Goal: Communication & Community: Answer question/provide support

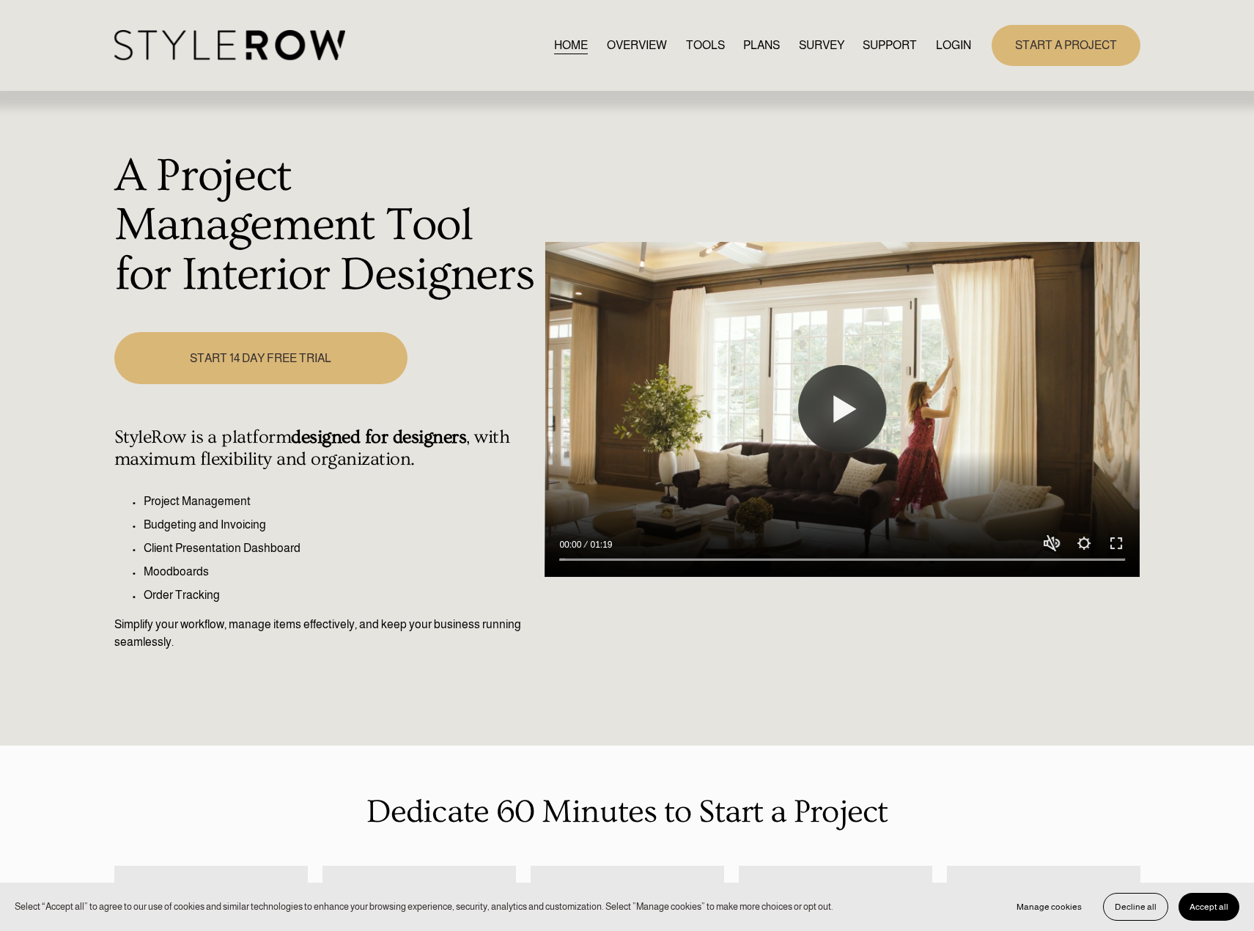
click at [955, 36] on link "LOGIN" at bounding box center [953, 45] width 35 height 20
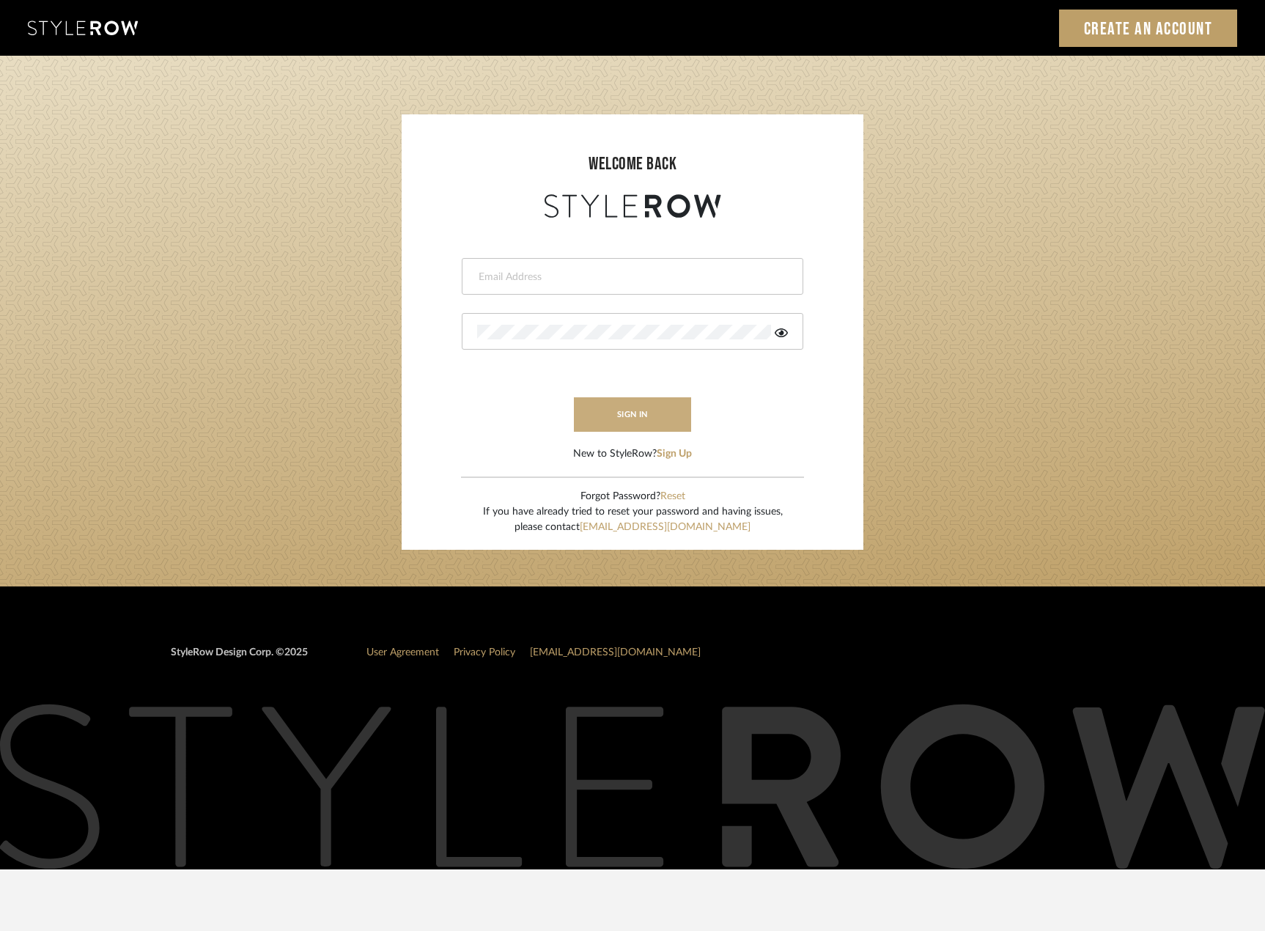
type input "madeleine@studiodb.com"
click at [664, 413] on button "sign in" at bounding box center [632, 414] width 117 height 34
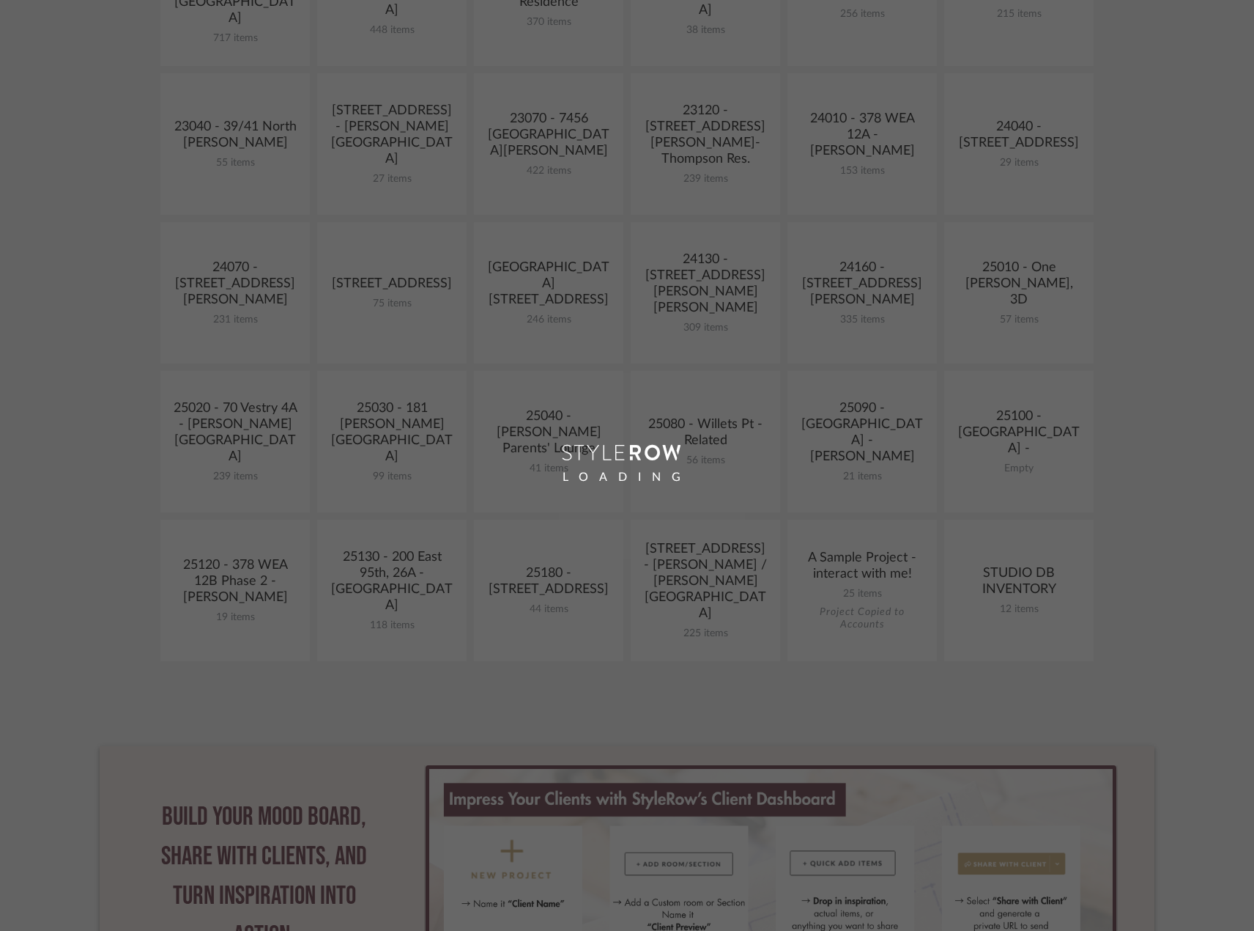
scroll to position [440, 0]
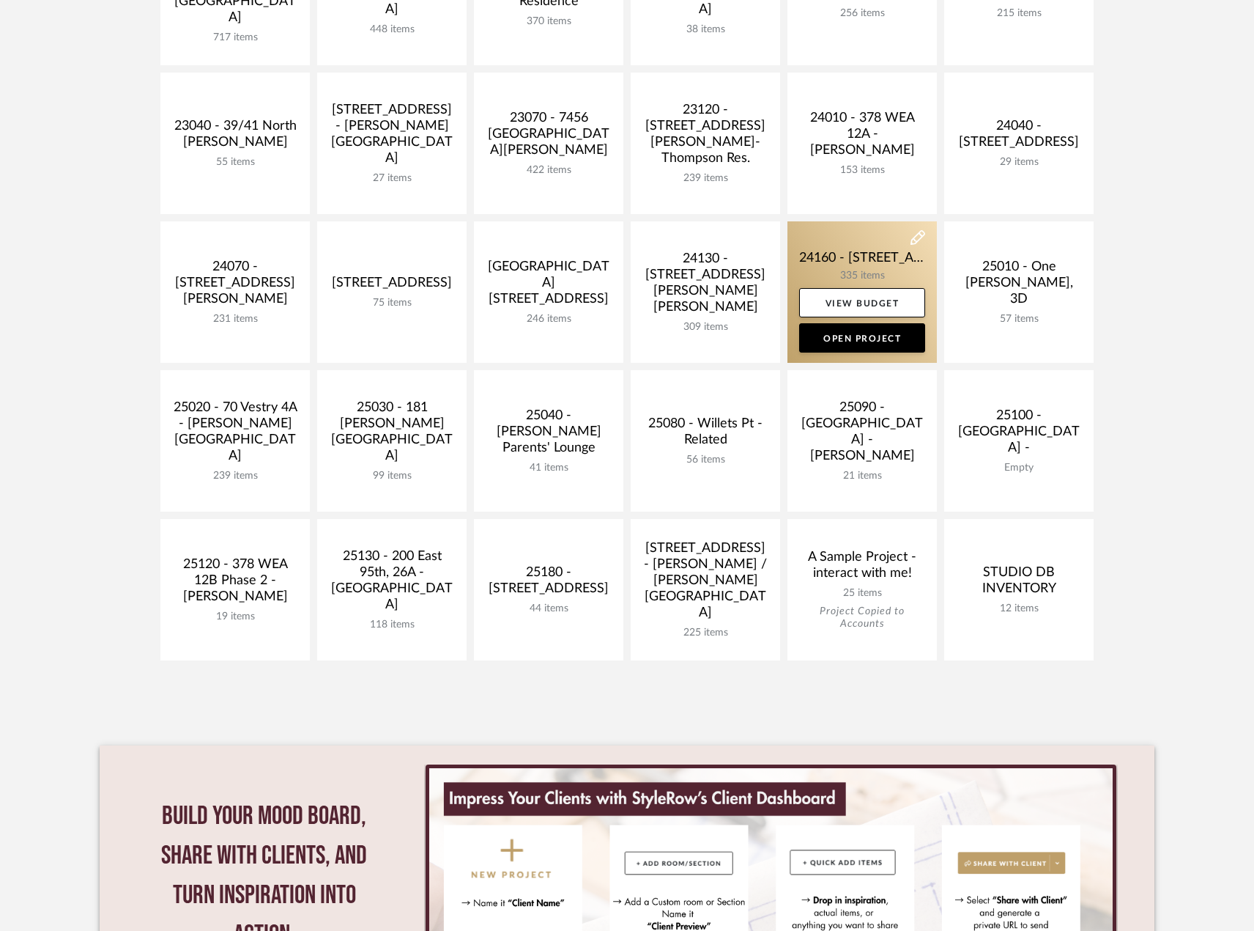
click at [876, 255] on link at bounding box center [862, 291] width 149 height 141
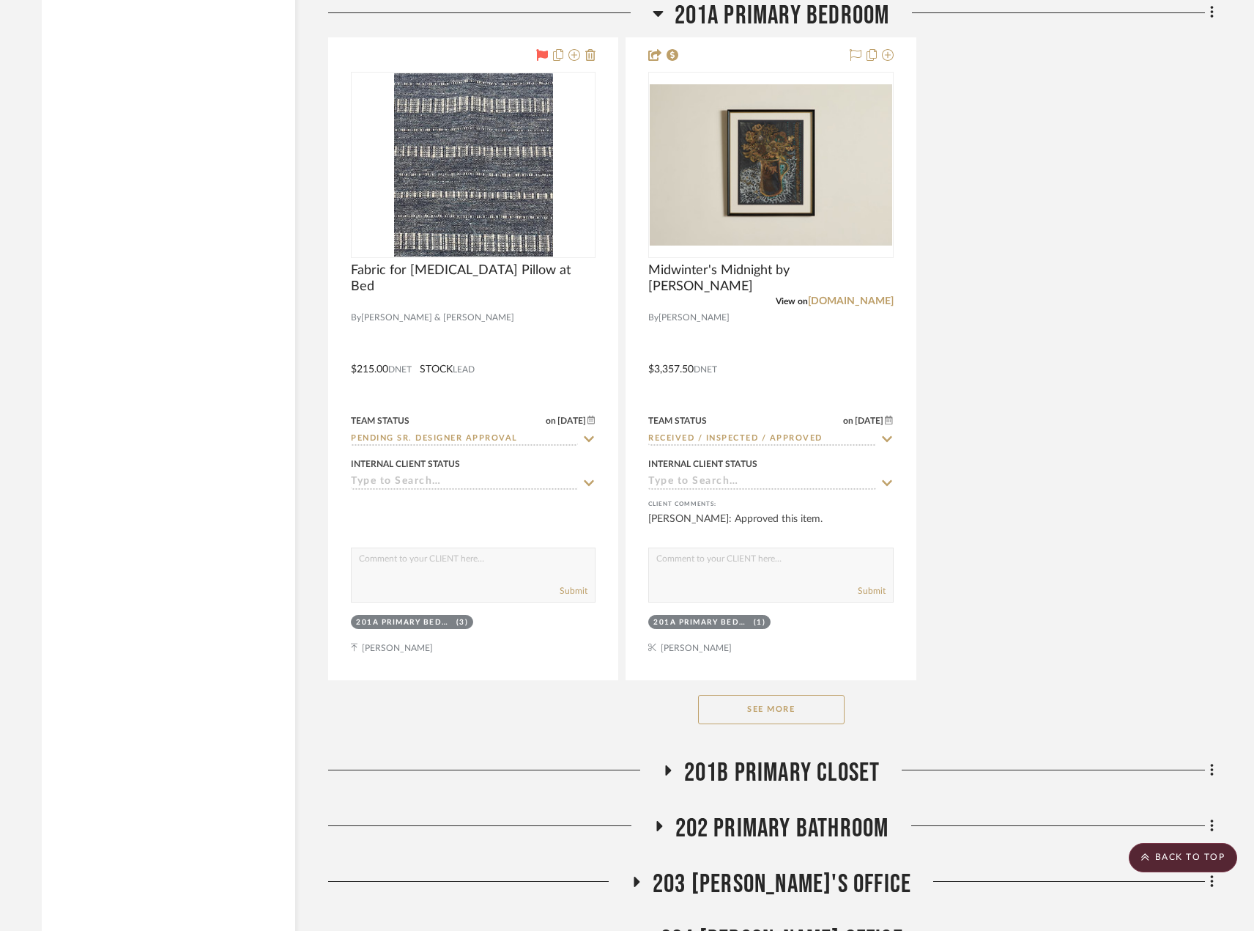
scroll to position [23741, 0]
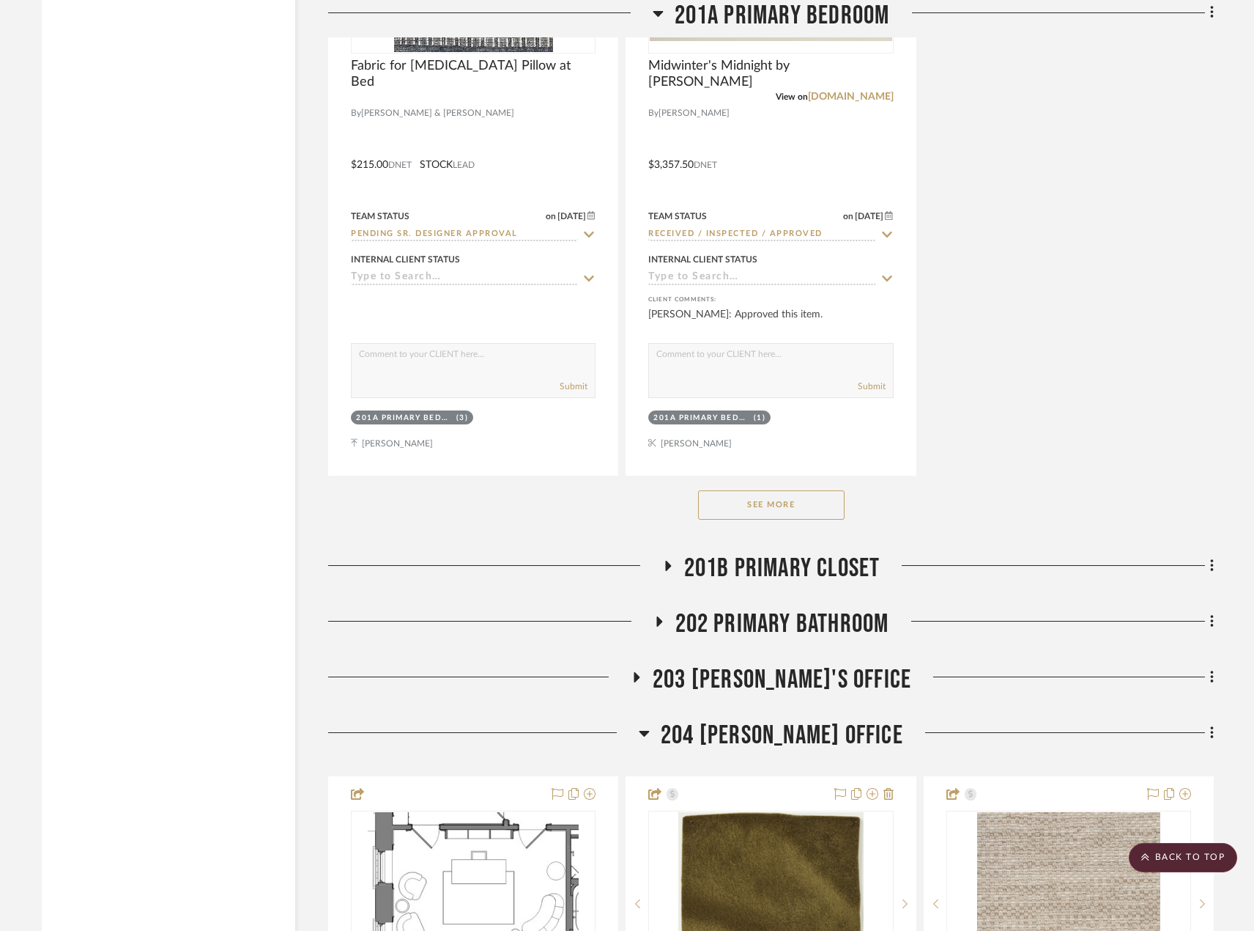
click at [818, 613] on span "202 PRIMARY BATHROOM" at bounding box center [783, 624] width 214 height 32
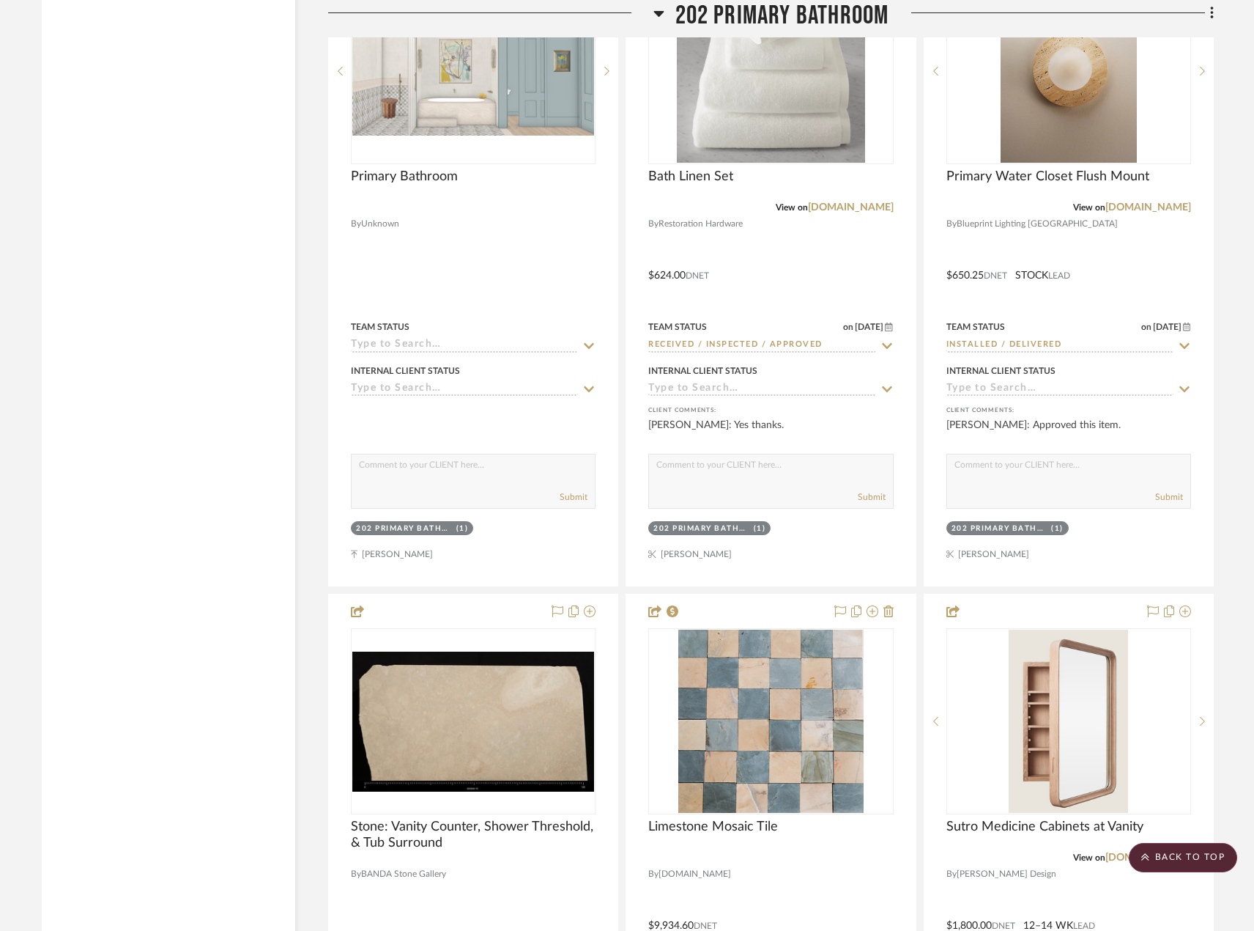
scroll to position [24766, 0]
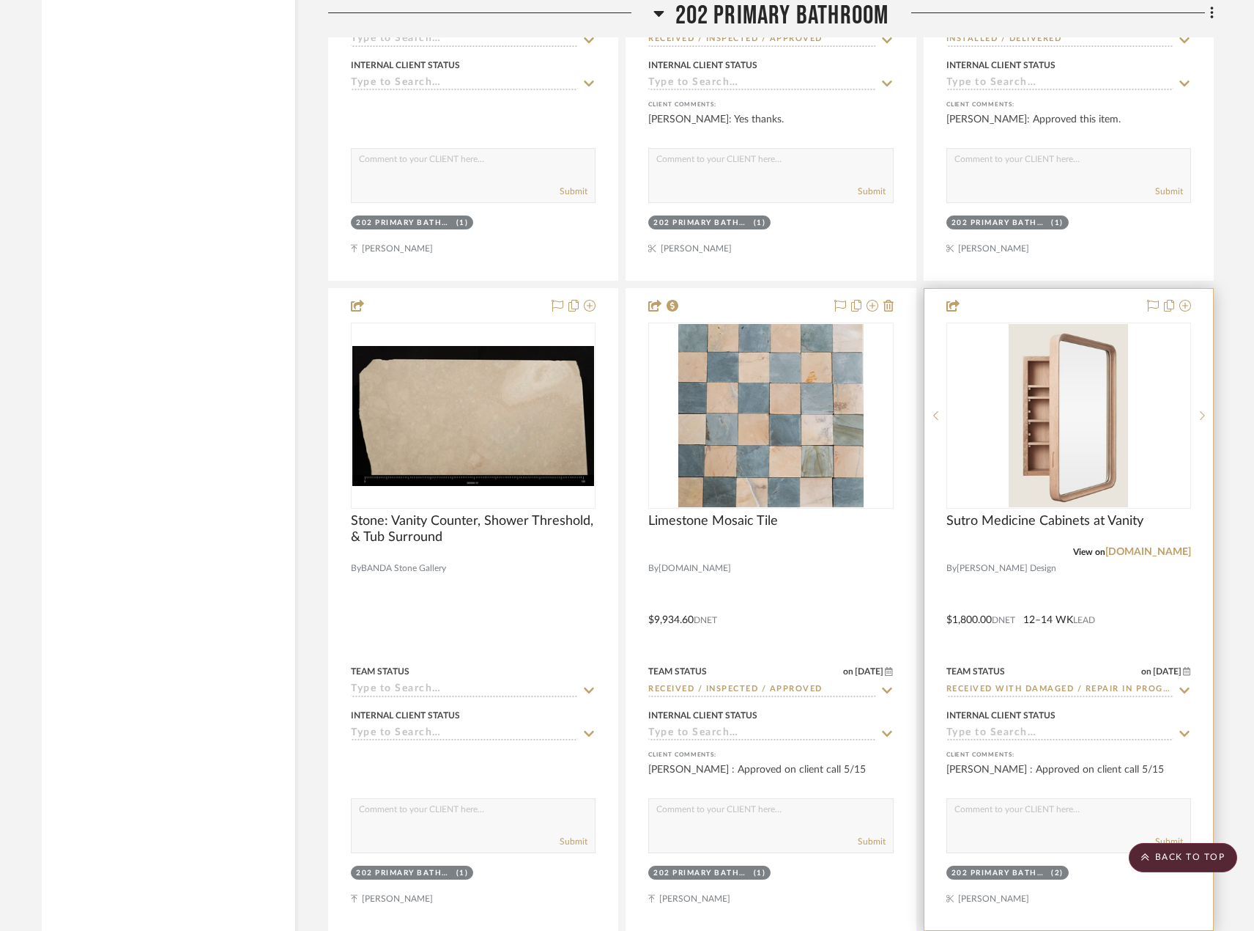
click at [1001, 602] on div at bounding box center [1069, 609] width 289 height 641
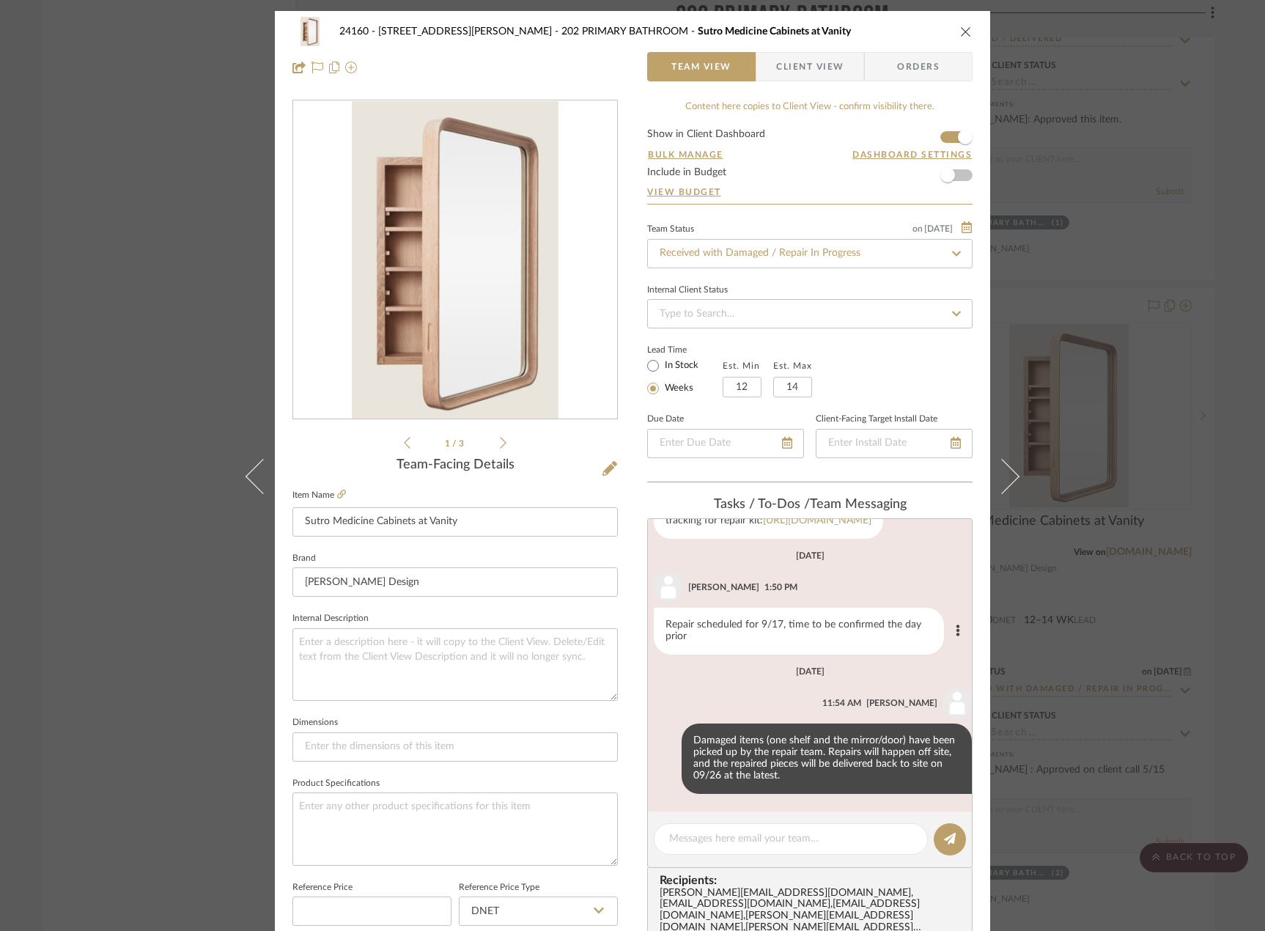
scroll to position [328, 0]
drag, startPoint x: 810, startPoint y: 835, endPoint x: 811, endPoint y: 824, distance: 11.8
click at [810, 833] on textarea at bounding box center [790, 838] width 243 height 15
click at [796, 827] on div "Repla" at bounding box center [791, 839] width 274 height 32
click at [776, 838] on textarea "Repla" at bounding box center [790, 838] width 243 height 15
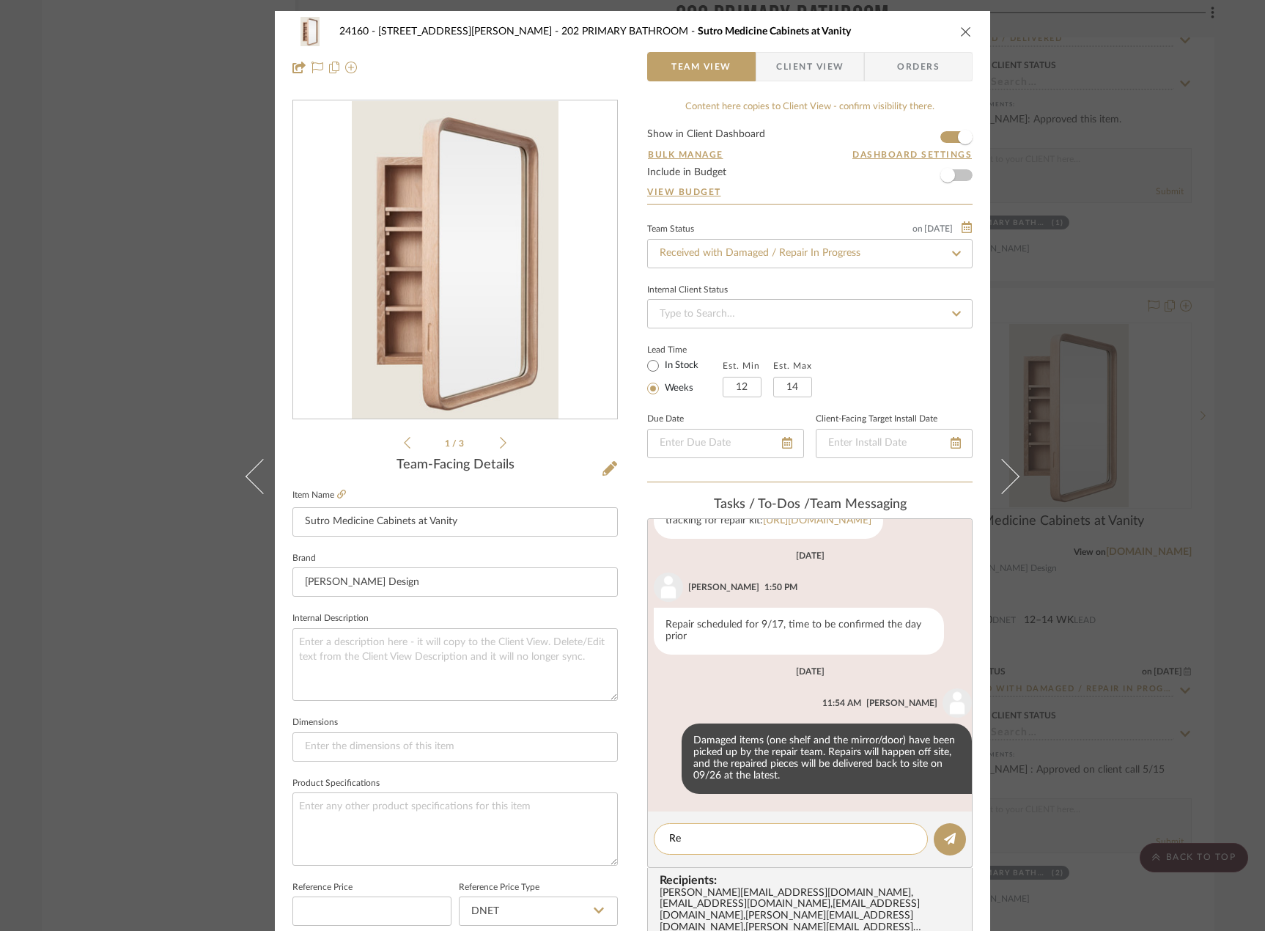
type textarea "R"
paste textarea "884917972970"
type textarea "FedEx tracking number for replacements: 884917972970"
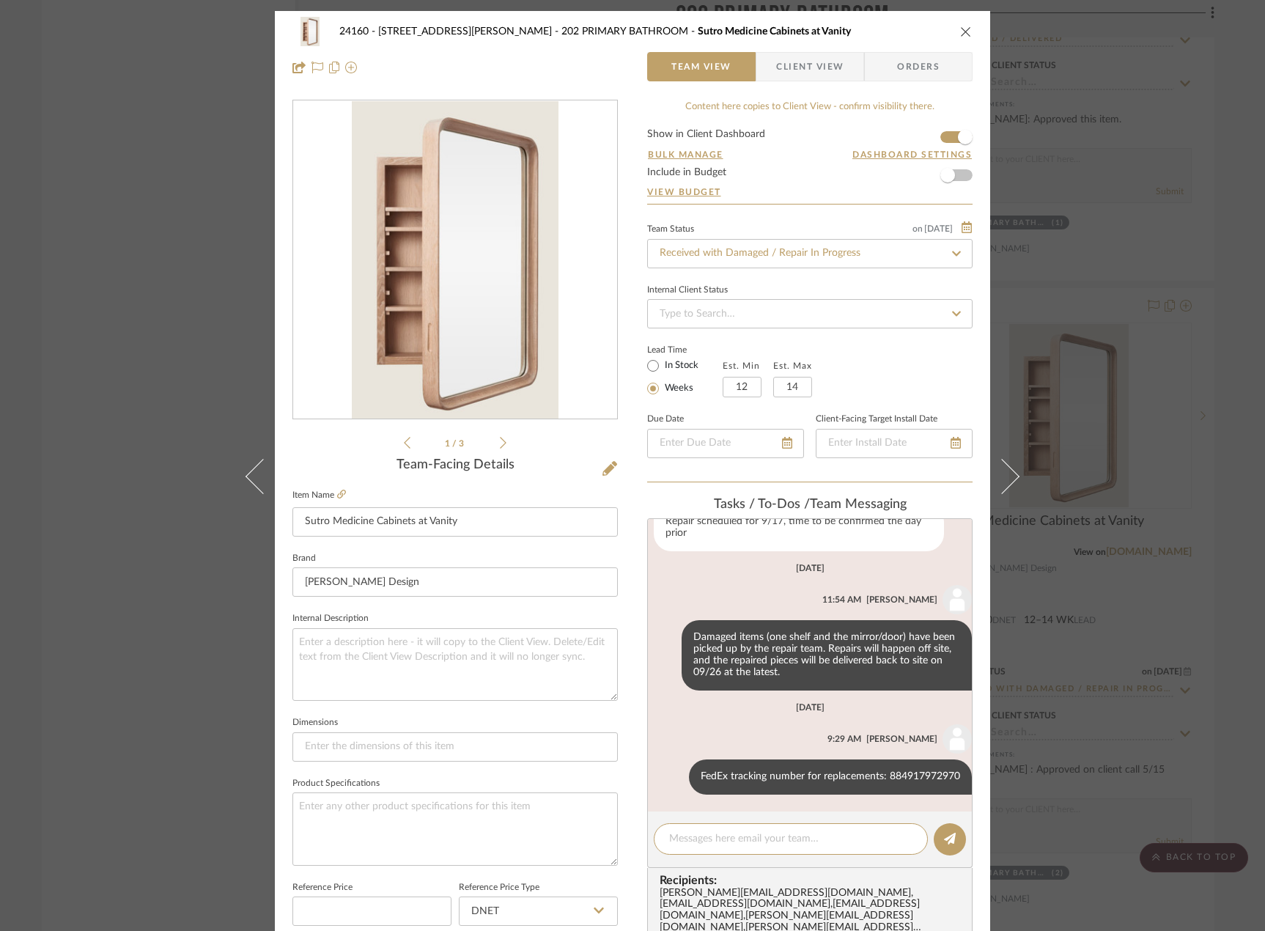
scroll to position [432, 0]
click at [1068, 600] on div "24160 - 214 E 18th Street - Satow Elliot 202 PRIMARY BATHROOM Sutro Medicine Ca…" at bounding box center [632, 465] width 1265 height 931
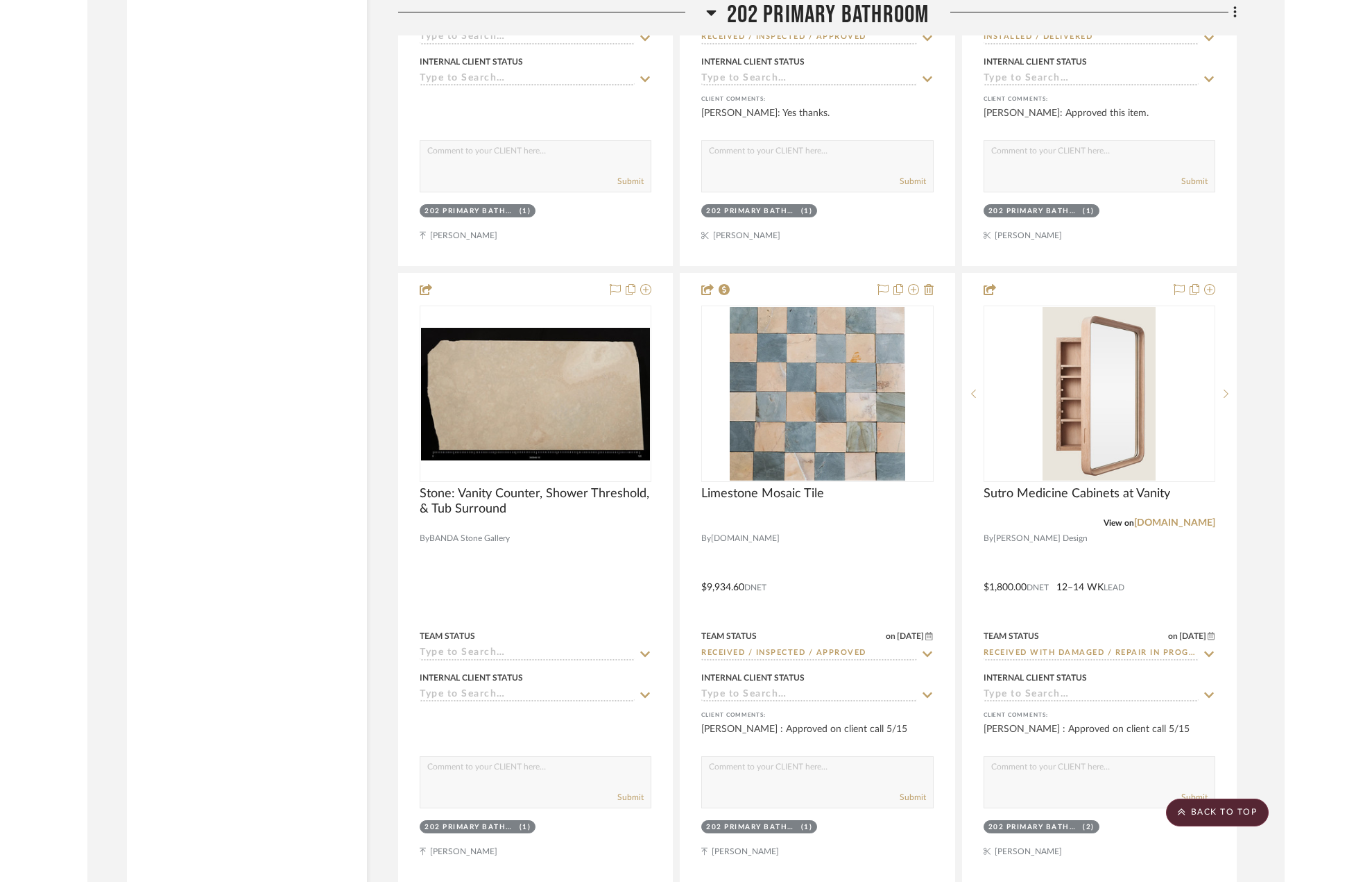
scroll to position [23463, 0]
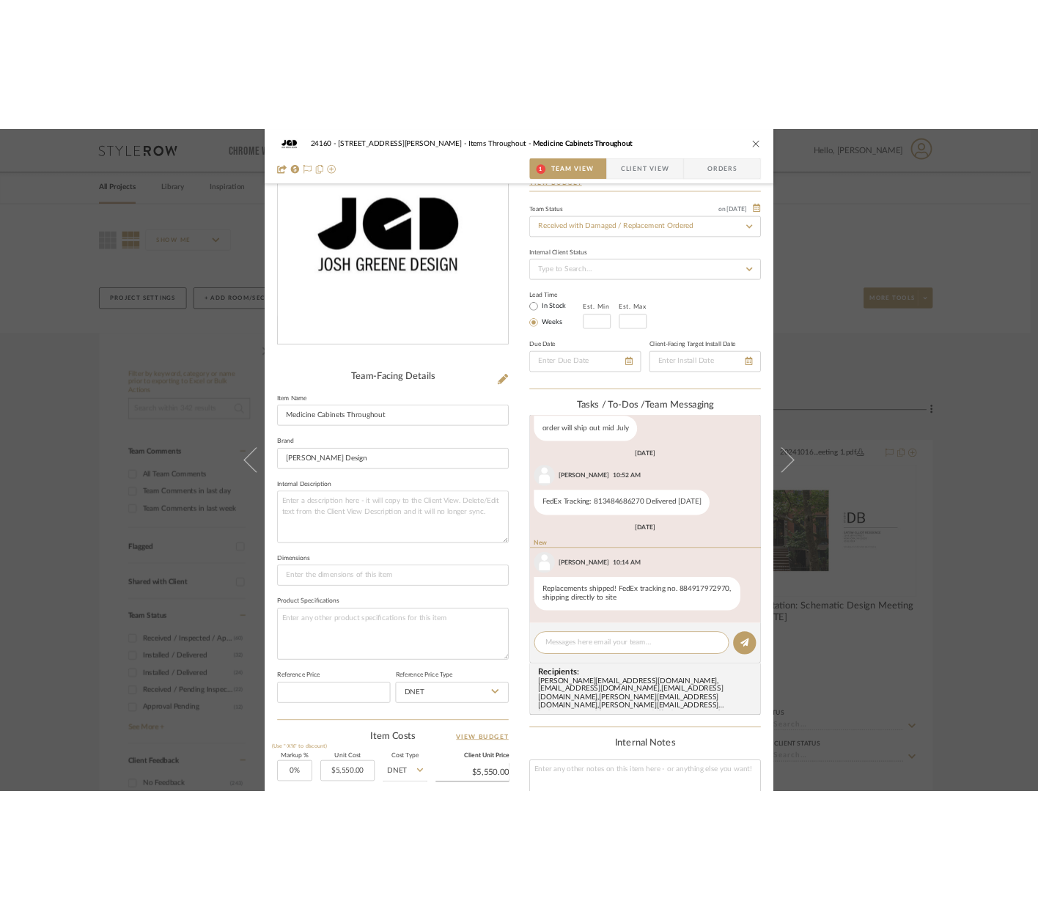
scroll to position [391, 0]
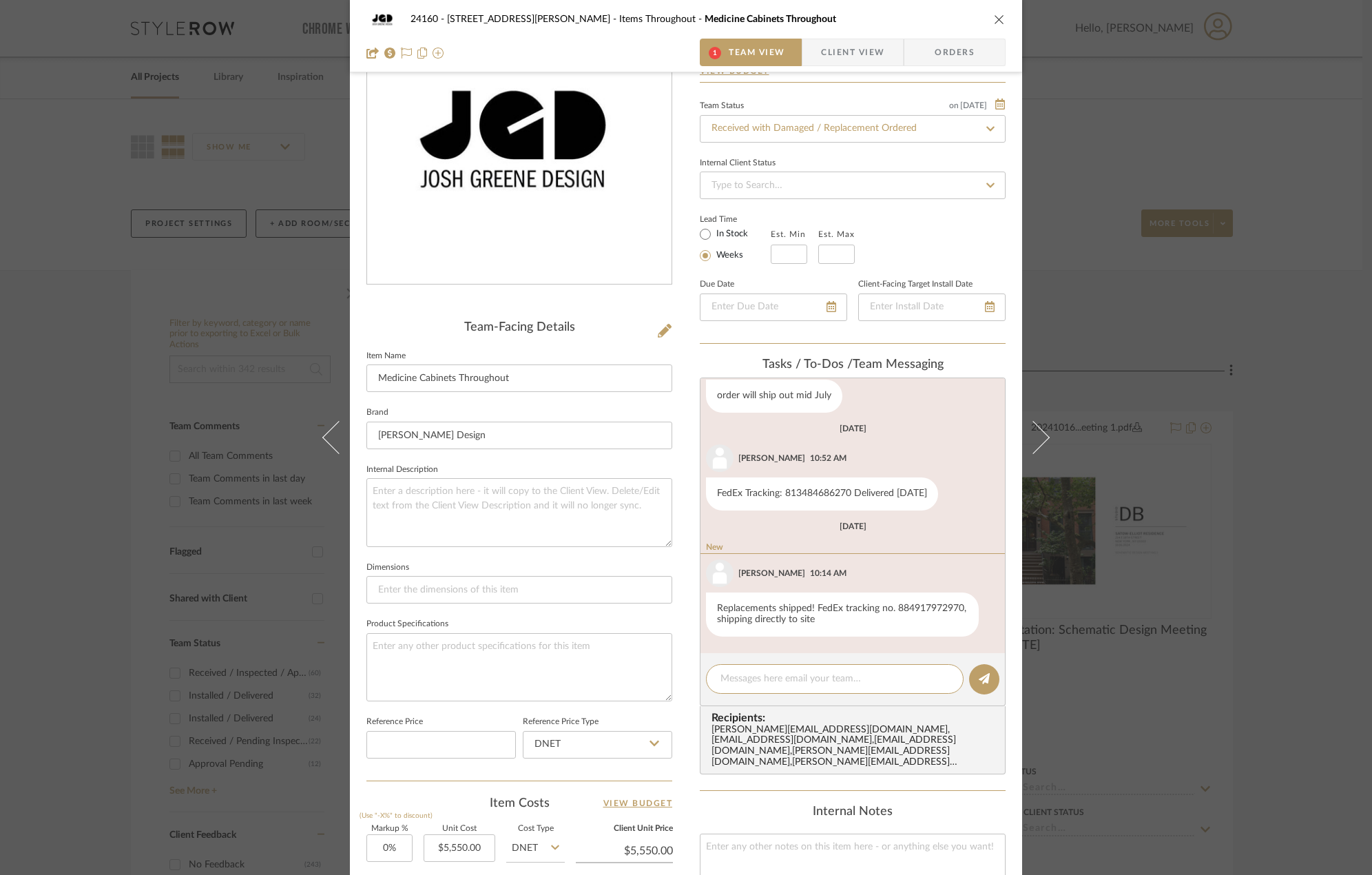
click at [1220, 590] on div "24160 - [STREET_ADDRESS] - [PERSON_NAME] Items Throughout Medicine Cabinets Thr…" at bounding box center [686, 437] width 1372 height 875
